Goal: Task Accomplishment & Management: Use online tool/utility

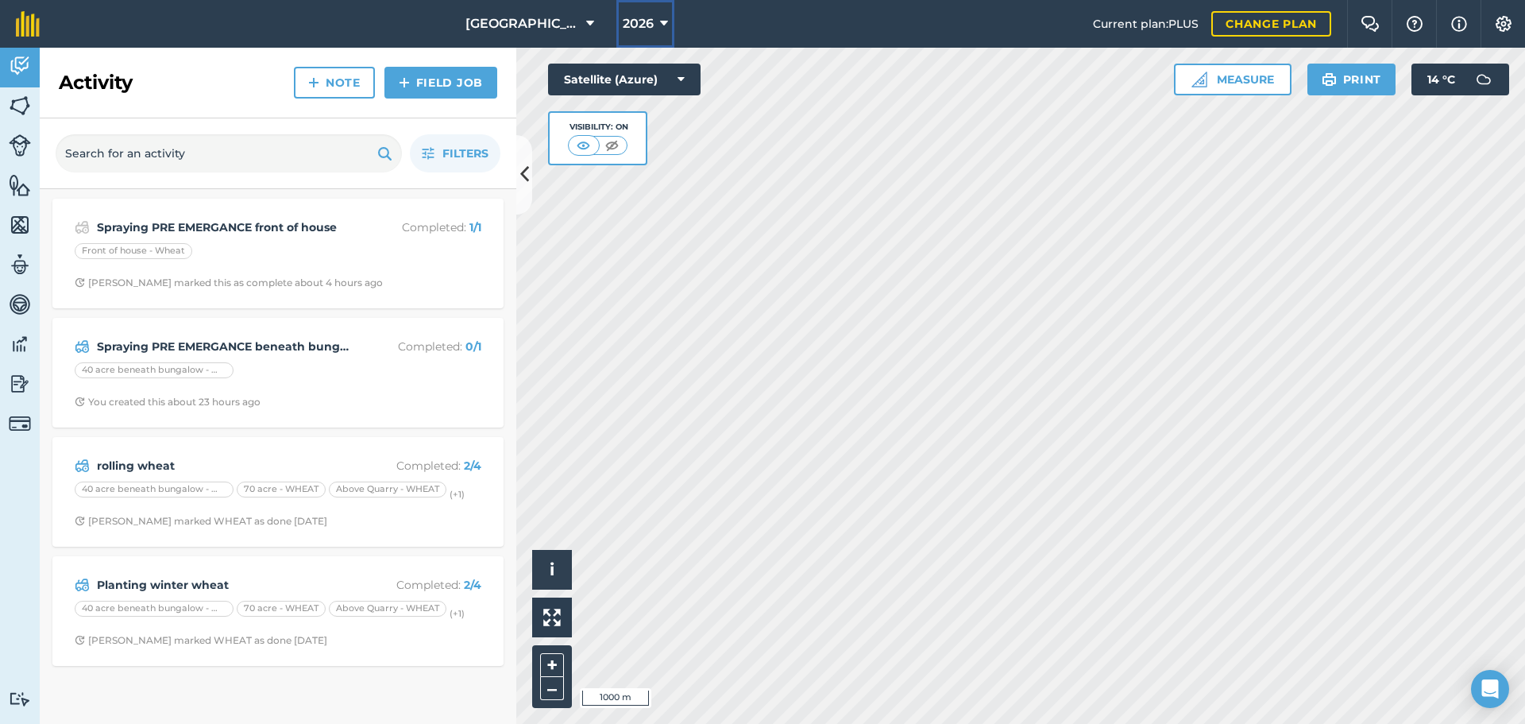
click at [654, 33] on button "2026" at bounding box center [645, 24] width 58 height 48
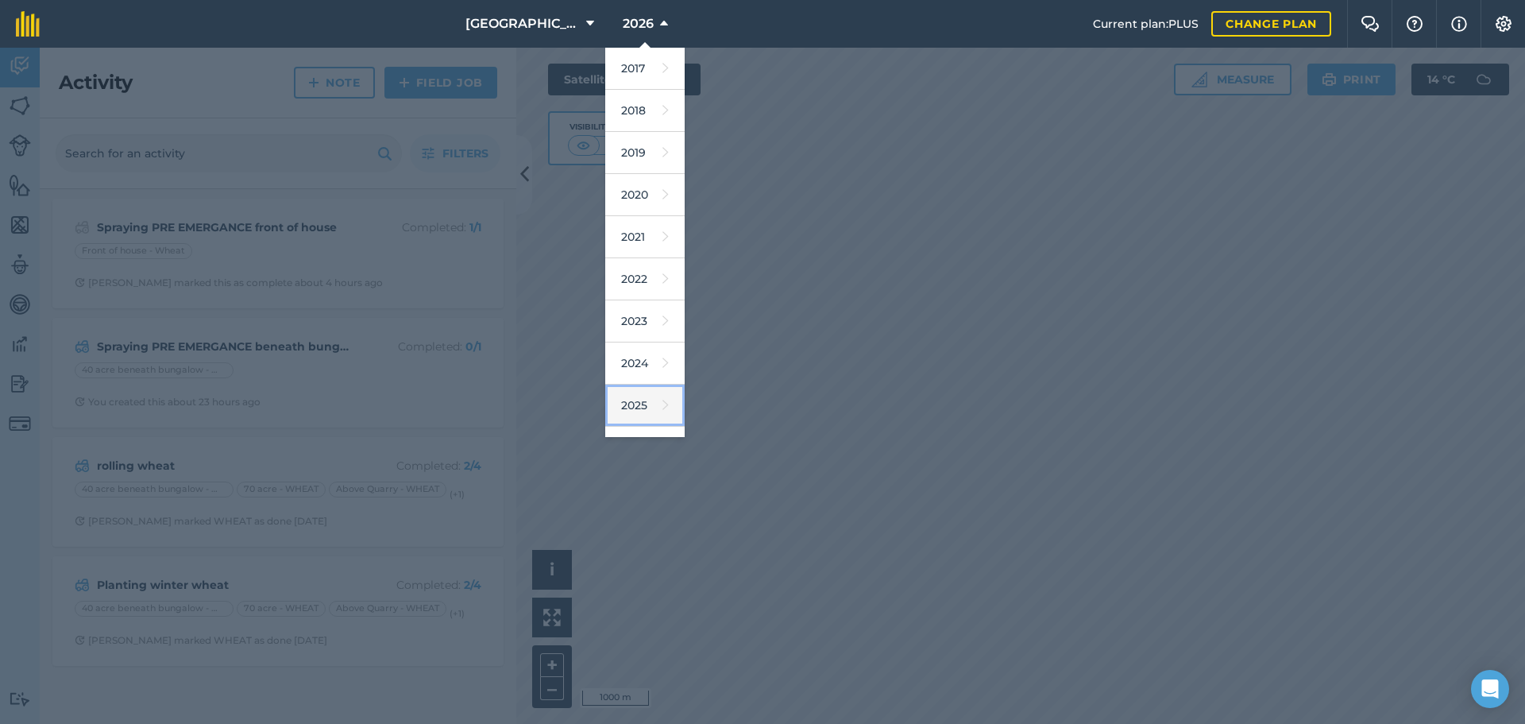
click at [635, 406] on link "2025" at bounding box center [644, 405] width 79 height 42
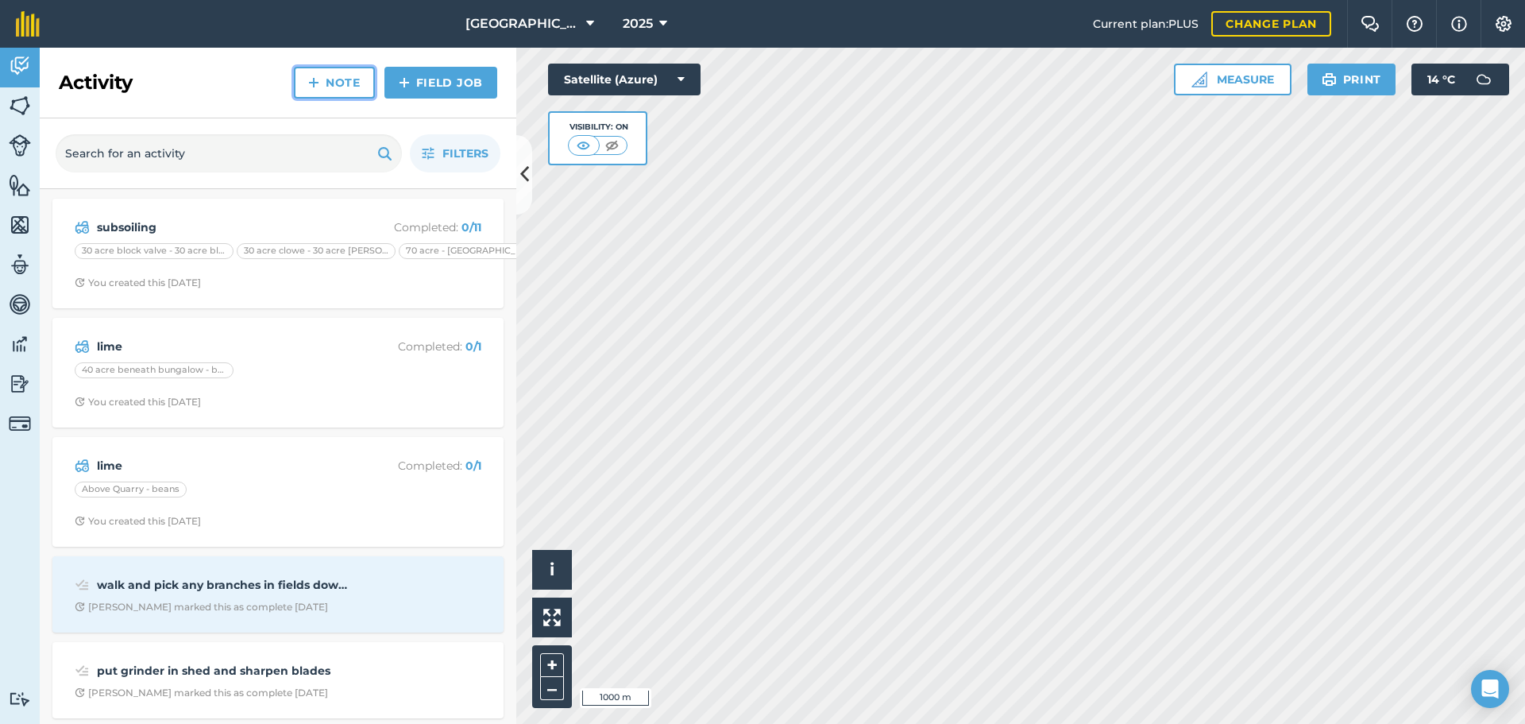
click at [357, 91] on link "Note" at bounding box center [334, 83] width 81 height 32
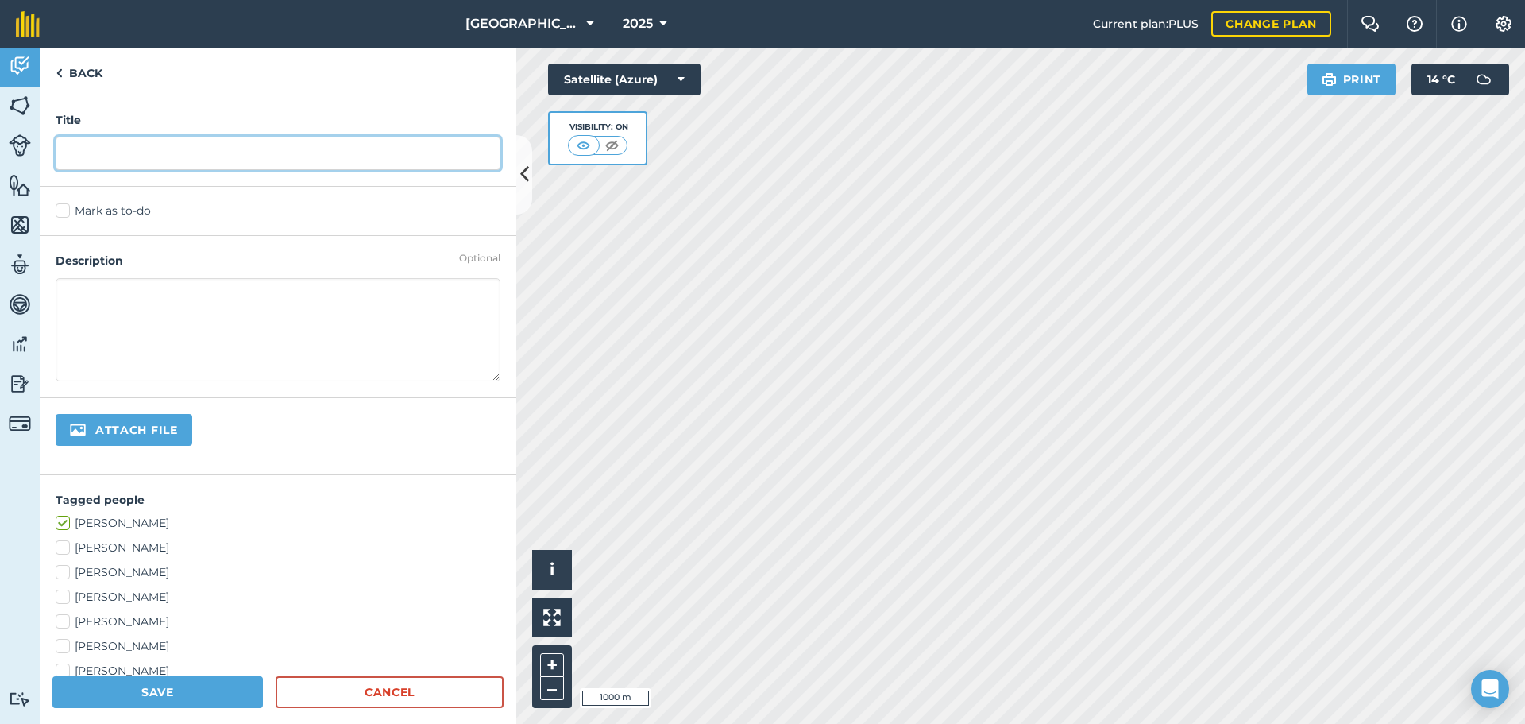
click at [293, 152] on input "text" at bounding box center [278, 153] width 445 height 33
type input "check"
click at [301, 231] on div "Mark as to-do" at bounding box center [278, 211] width 477 height 49
click at [301, 232] on div "Mark as to-do" at bounding box center [278, 211] width 477 height 49
